Goal: Transaction & Acquisition: Purchase product/service

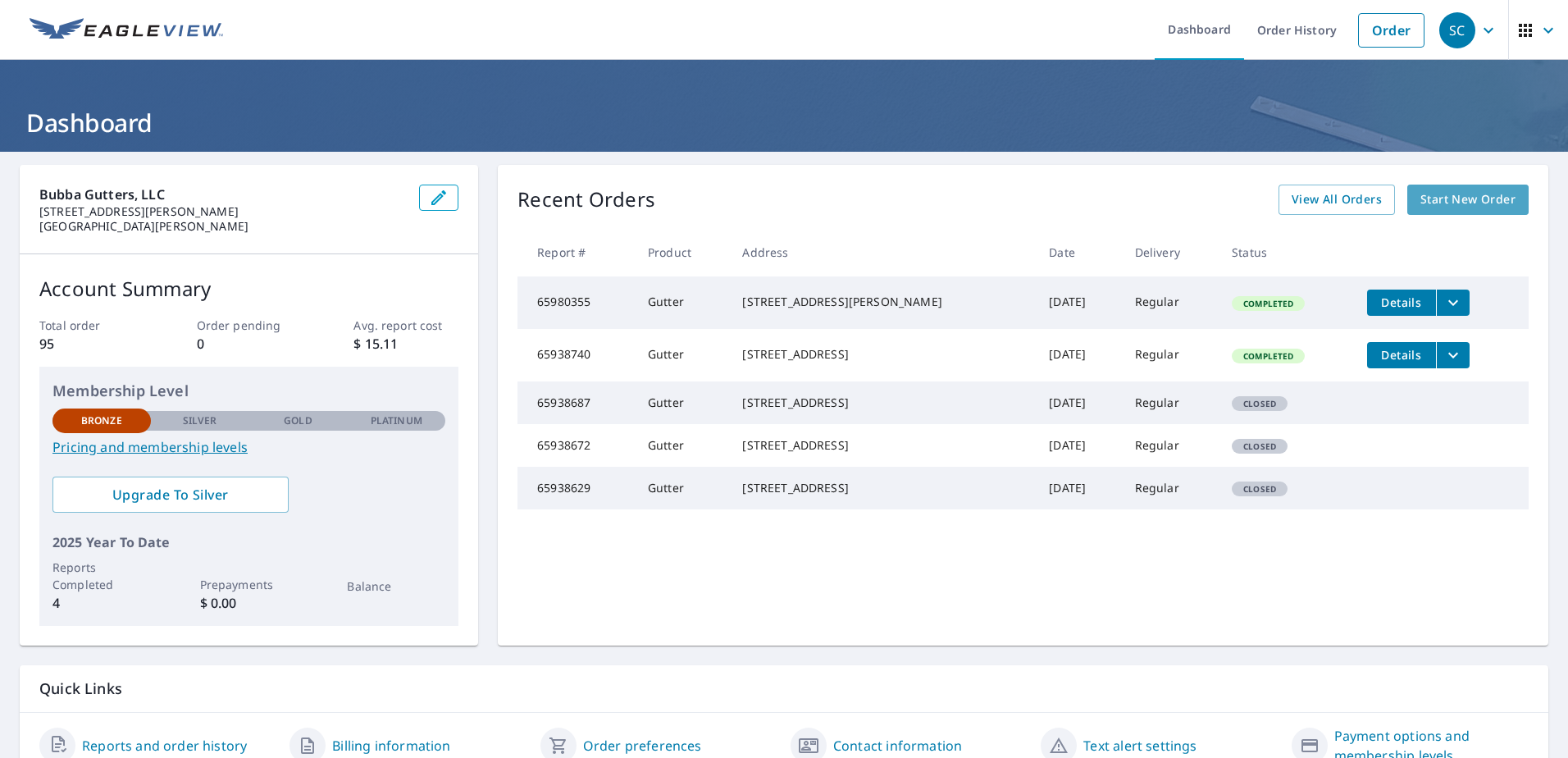
click at [1466, 204] on span "Start New Order" at bounding box center [1467, 200] width 95 height 20
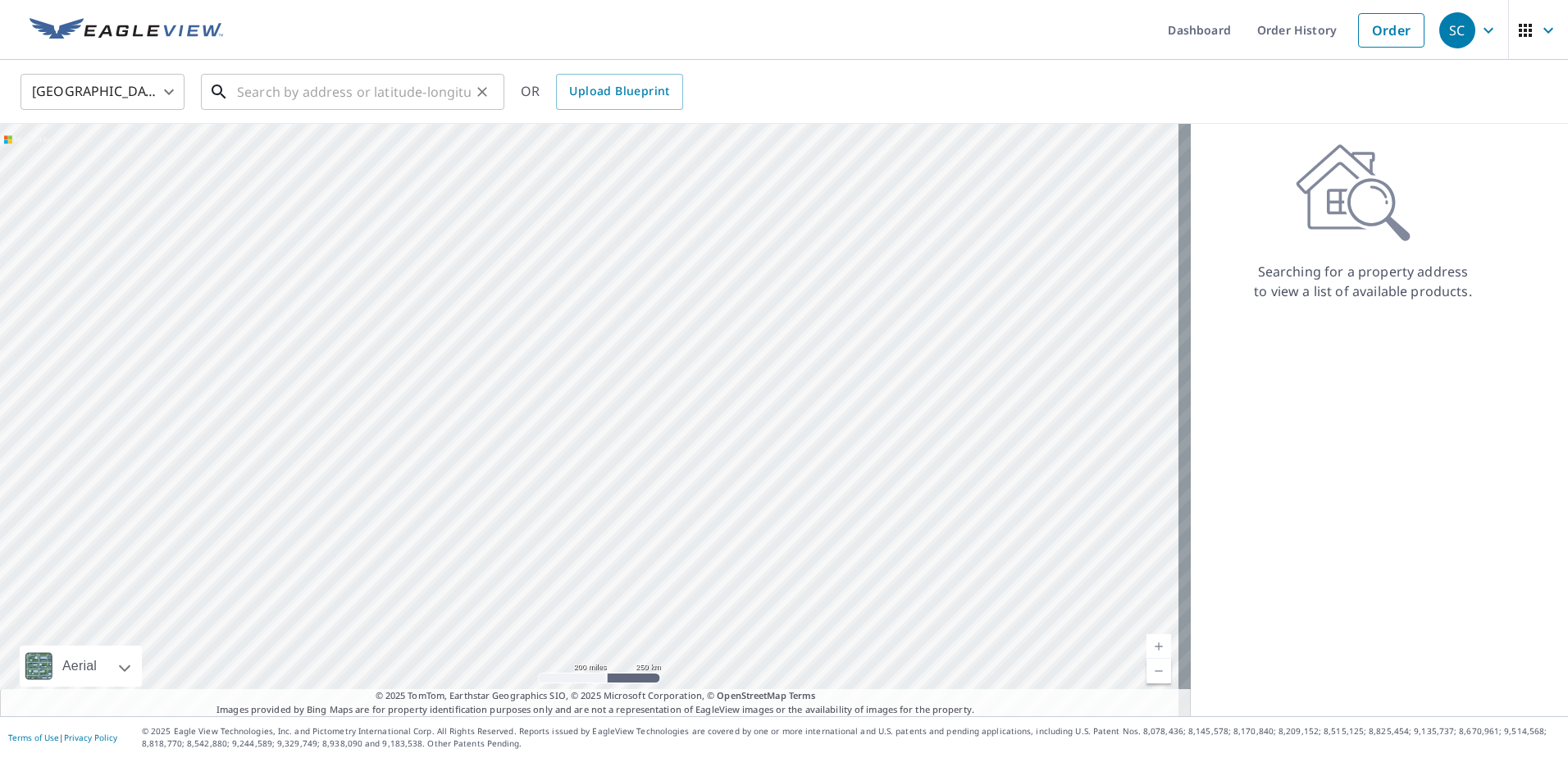
click at [247, 97] on input "text" at bounding box center [354, 91] width 234 height 46
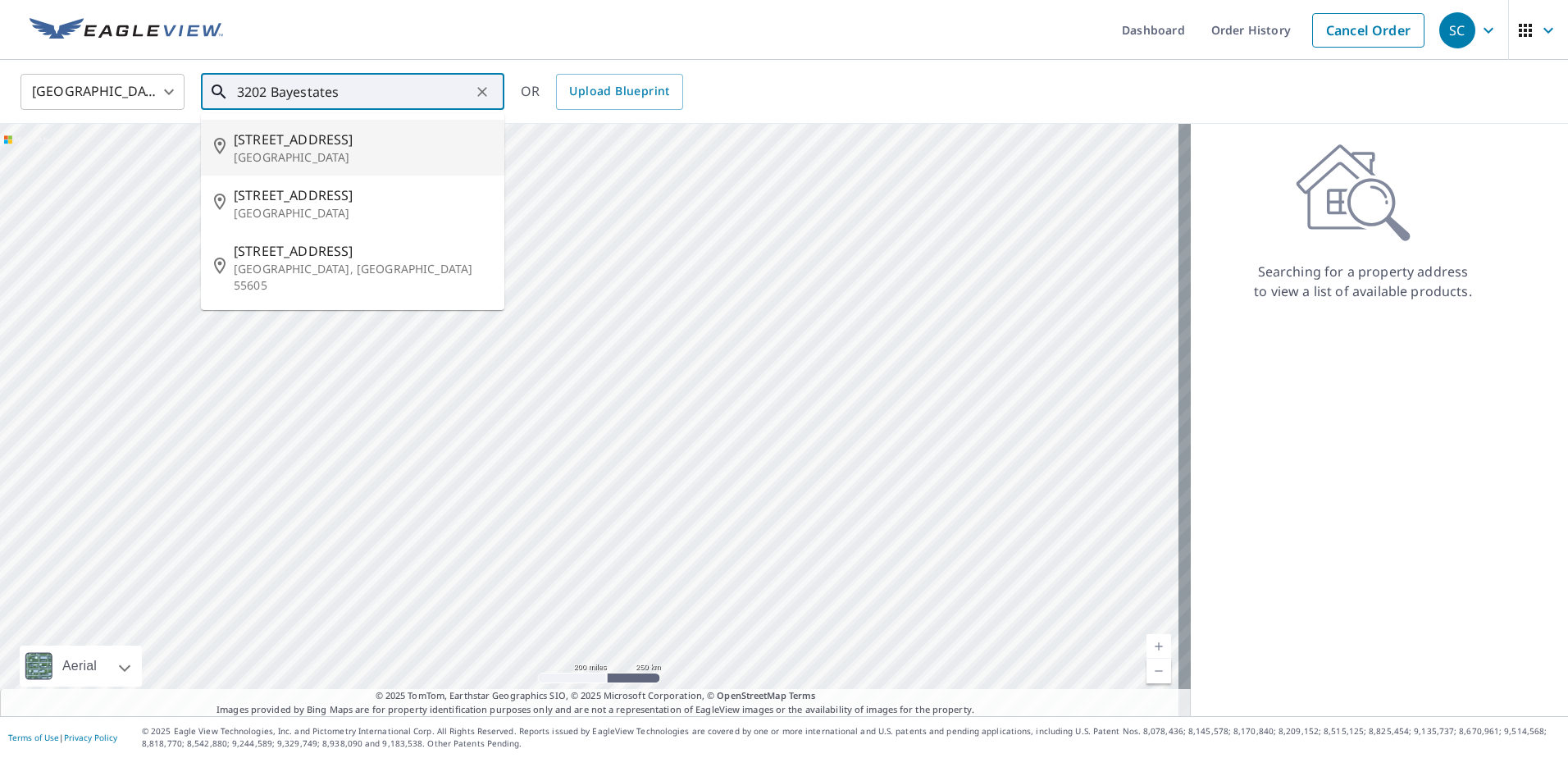
click at [372, 134] on span "[STREET_ADDRESS]" at bounding box center [362, 139] width 257 height 19
type input "[STREET_ADDRESS]"
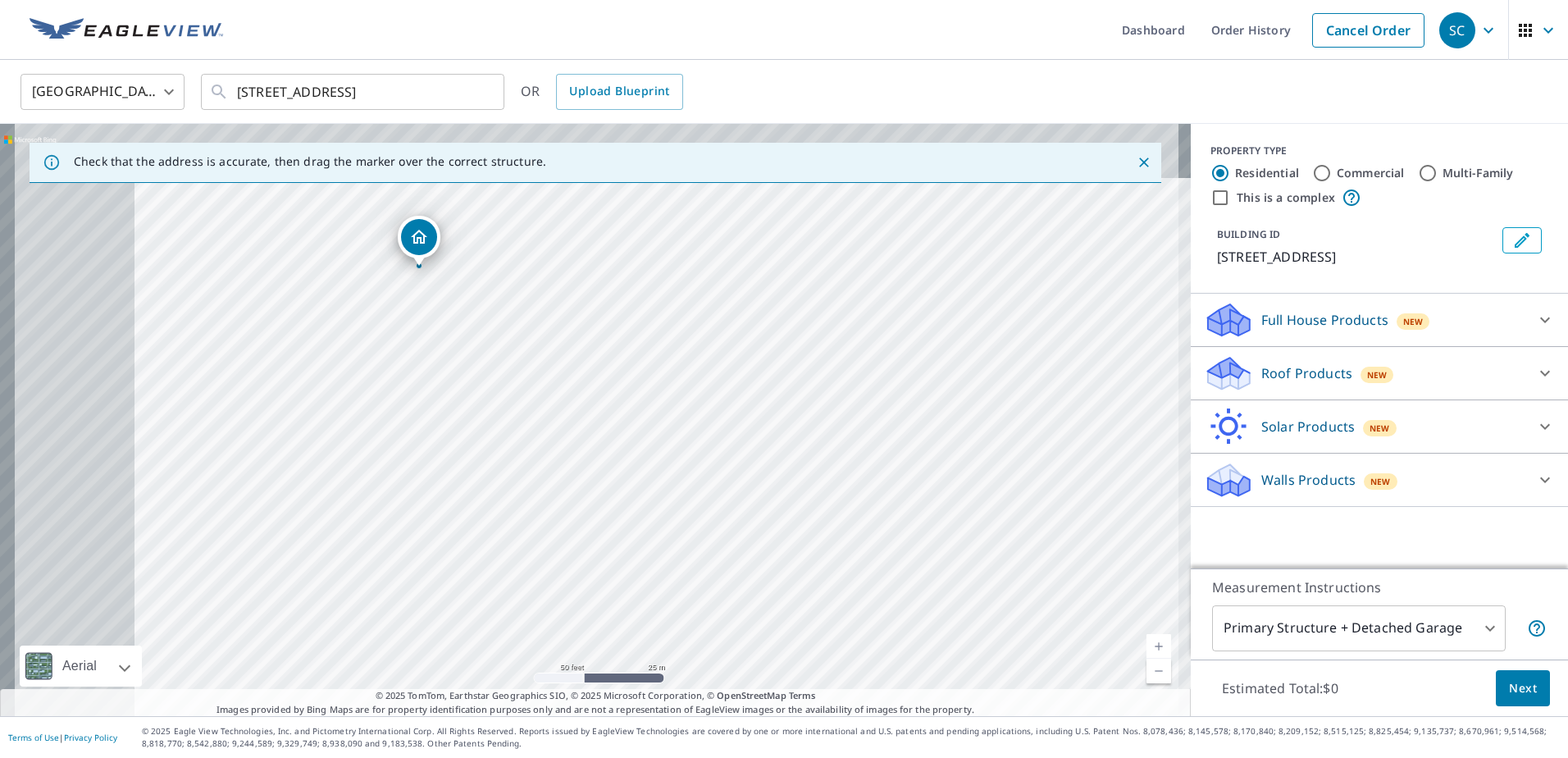
drag, startPoint x: 610, startPoint y: 434, endPoint x: 704, endPoint y: 473, distance: 101.8
click at [704, 473] on div "[STREET_ADDRESS]" at bounding box center [595, 419] width 1190 height 592
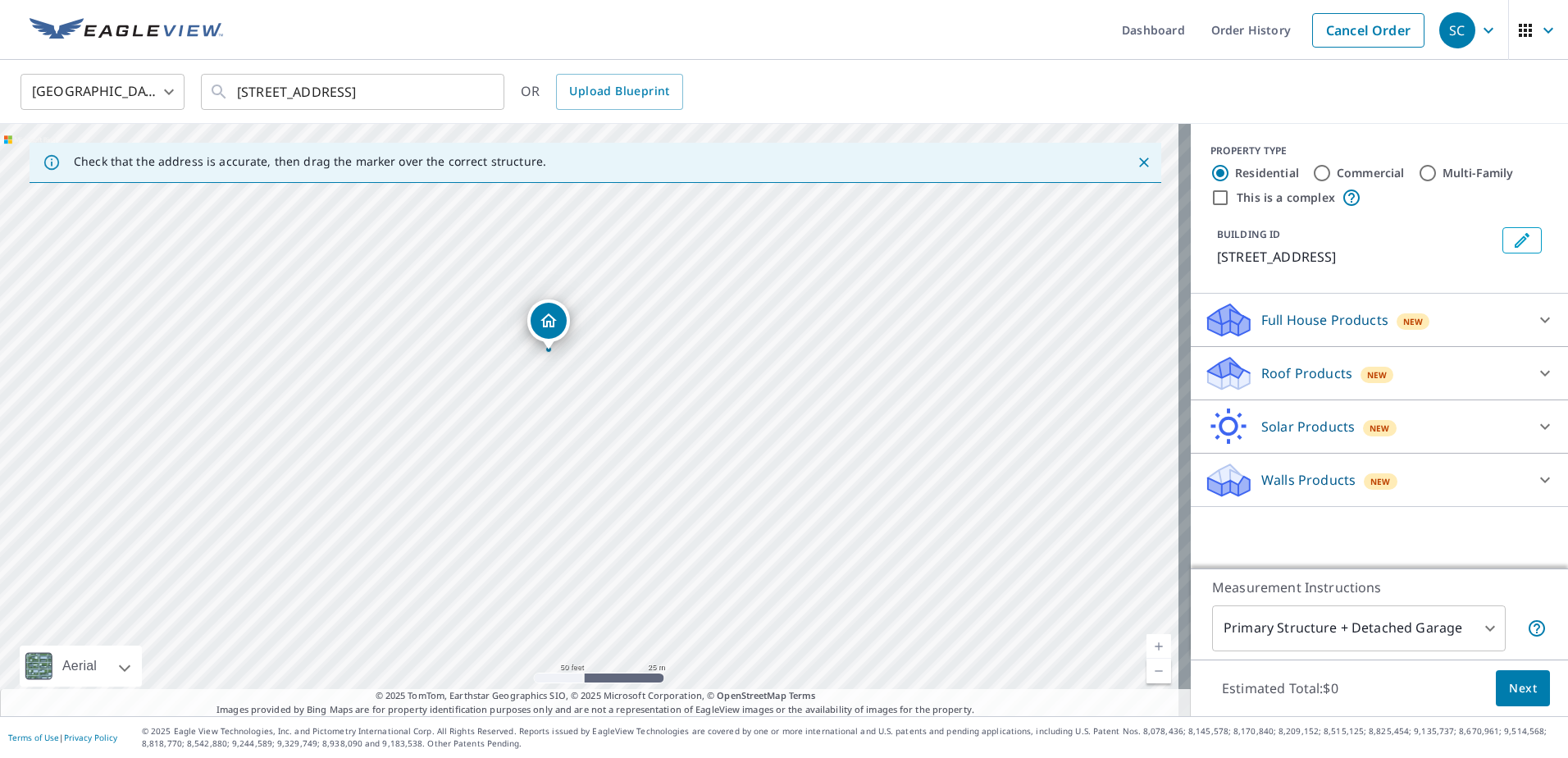
drag, startPoint x: 443, startPoint y: 397, endPoint x: 572, endPoint y: 481, distance: 153.9
click at [572, 481] on div "[STREET_ADDRESS]" at bounding box center [595, 419] width 1190 height 592
click at [1540, 324] on icon at bounding box center [1545, 320] width 10 height 6
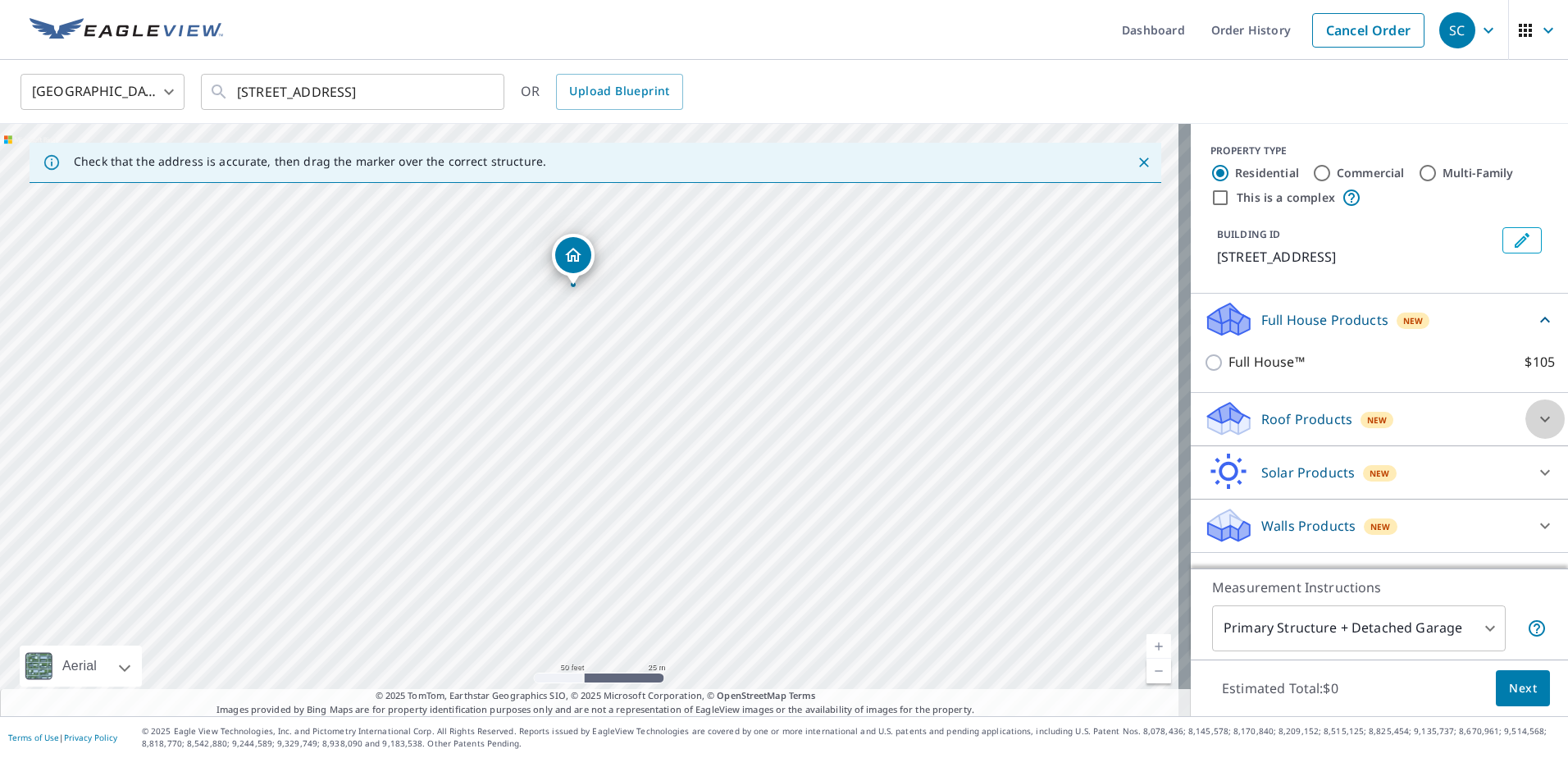
click at [1535, 429] on icon at bounding box center [1544, 418] width 19 height 19
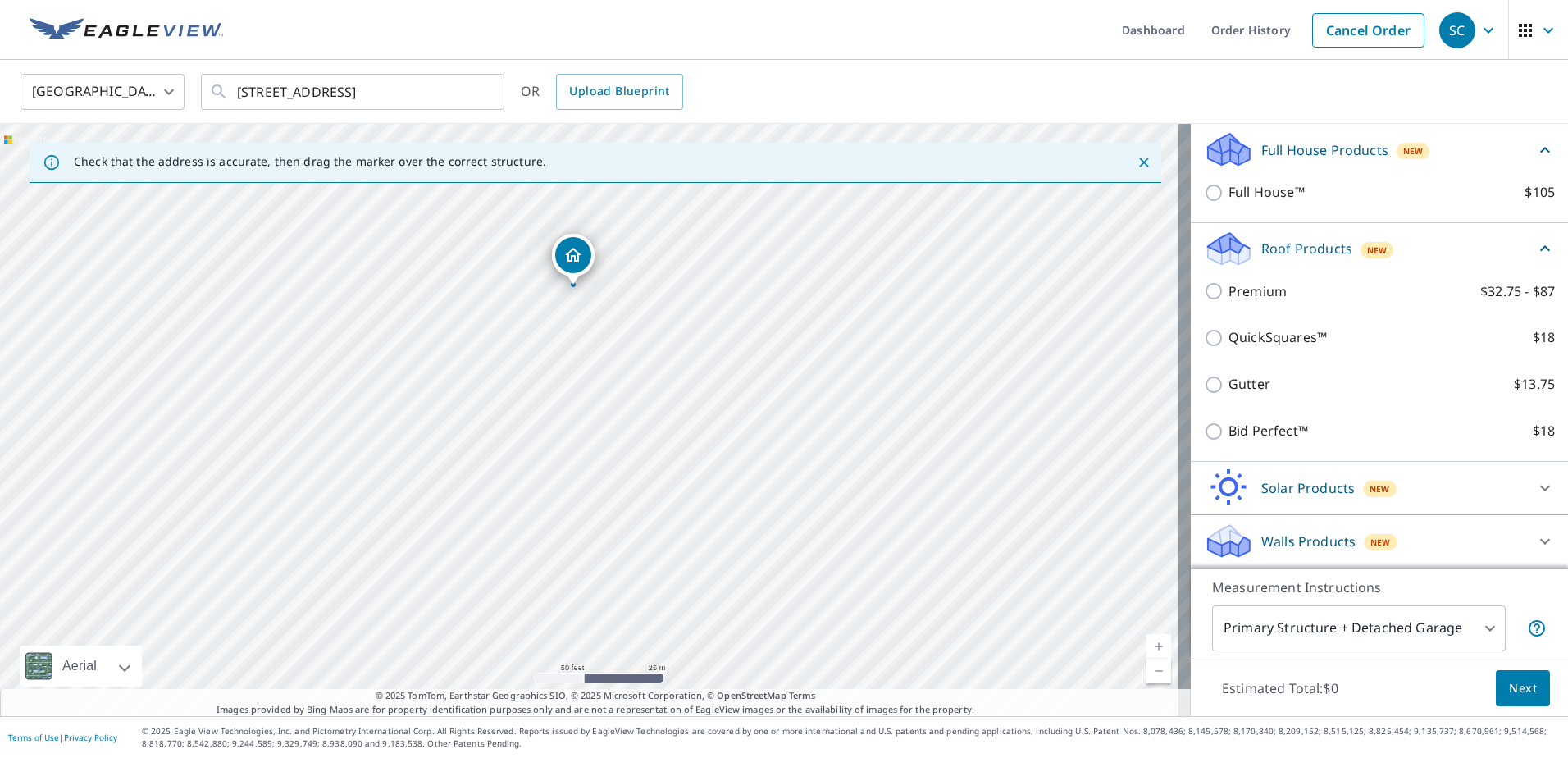
scroll to position [190, 0]
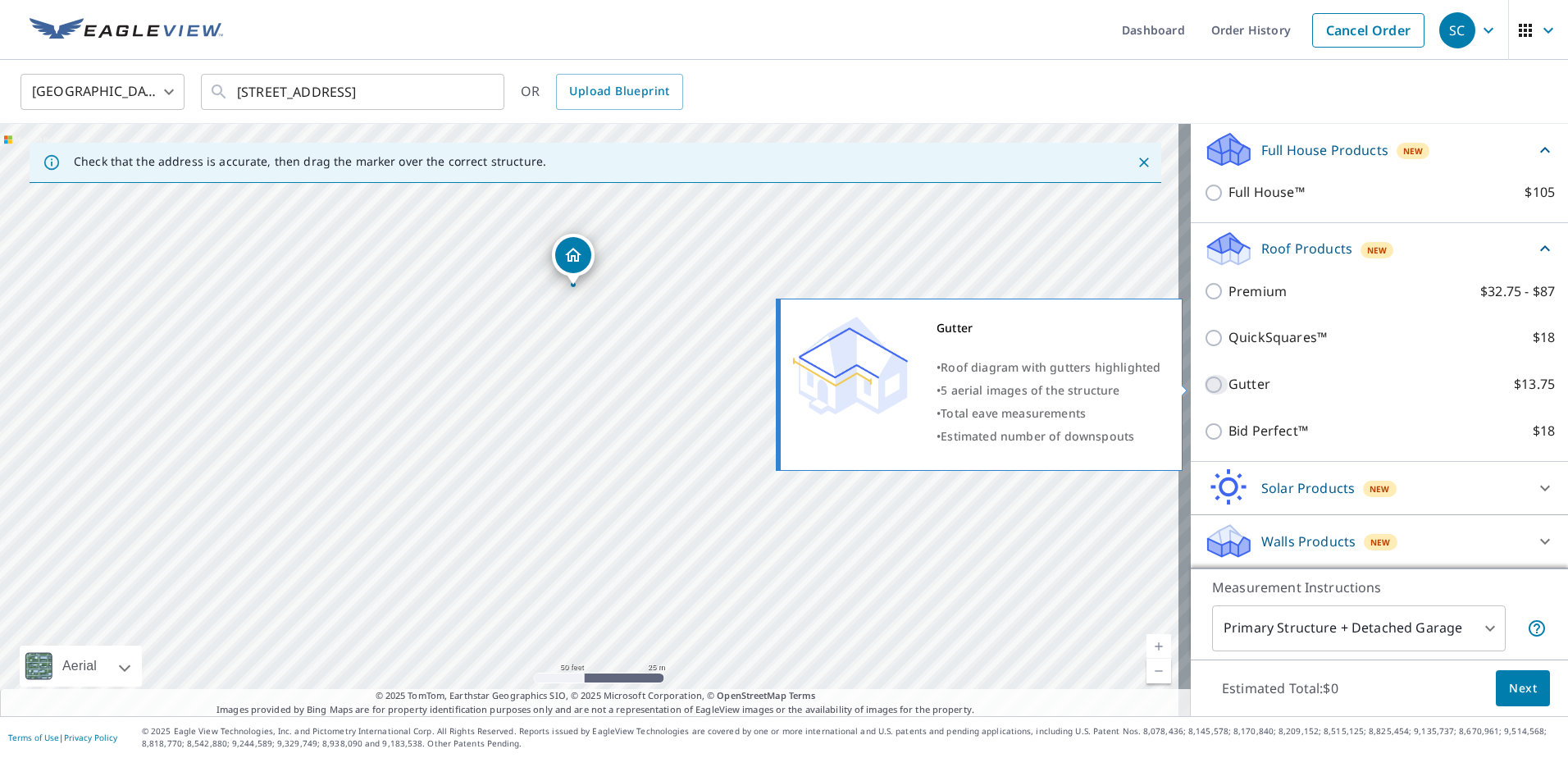
click at [1204, 387] on input "Gutter $13.75" at bounding box center [1216, 385] width 25 height 19
checkbox input "true"
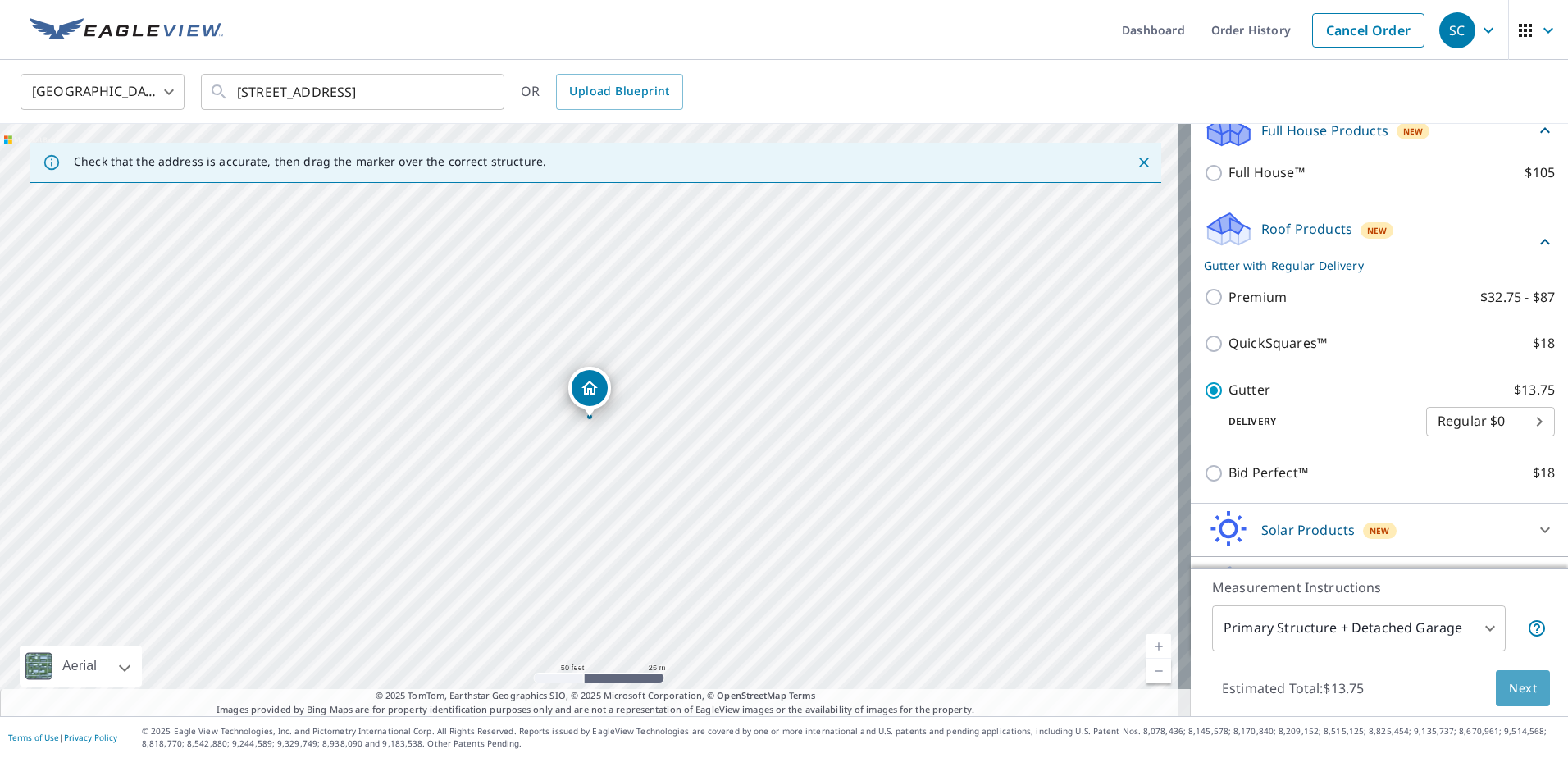
click at [1516, 693] on span "Next" at bounding box center [1522, 689] width 28 height 20
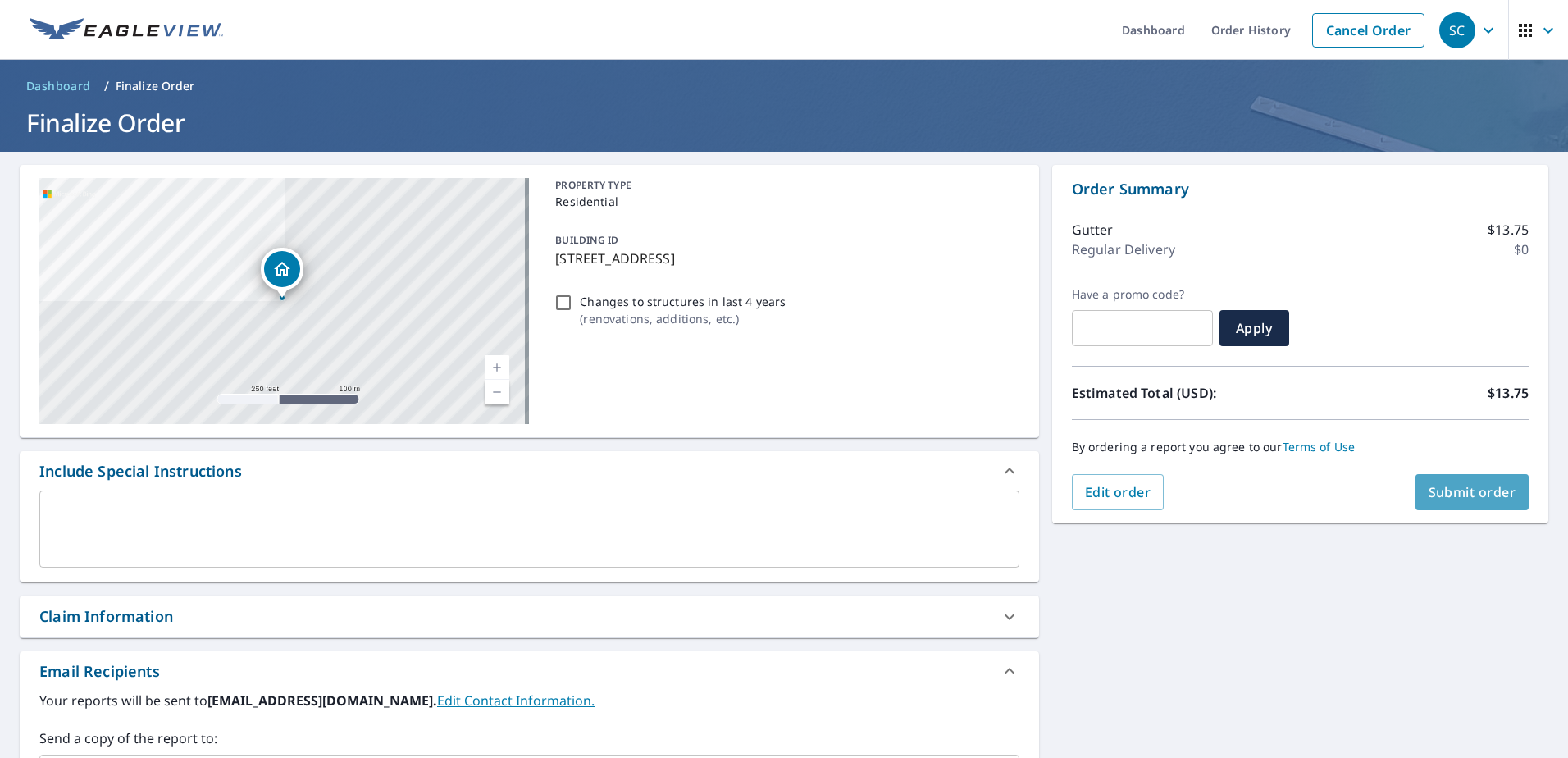
click at [1488, 496] on span "Submit order" at bounding box center [1472, 491] width 88 height 18
